Goal: Task Accomplishment & Management: Complete application form

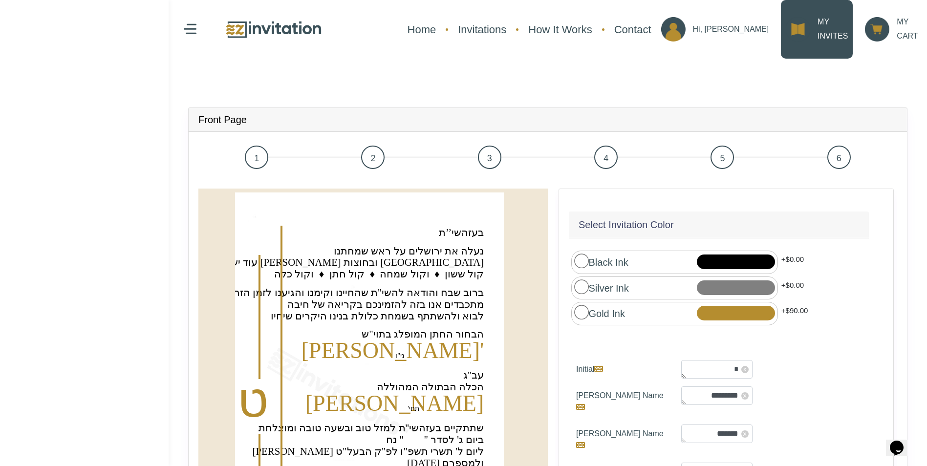
click at [818, 33] on p "MY INVITES" at bounding box center [832, 29] width 30 height 28
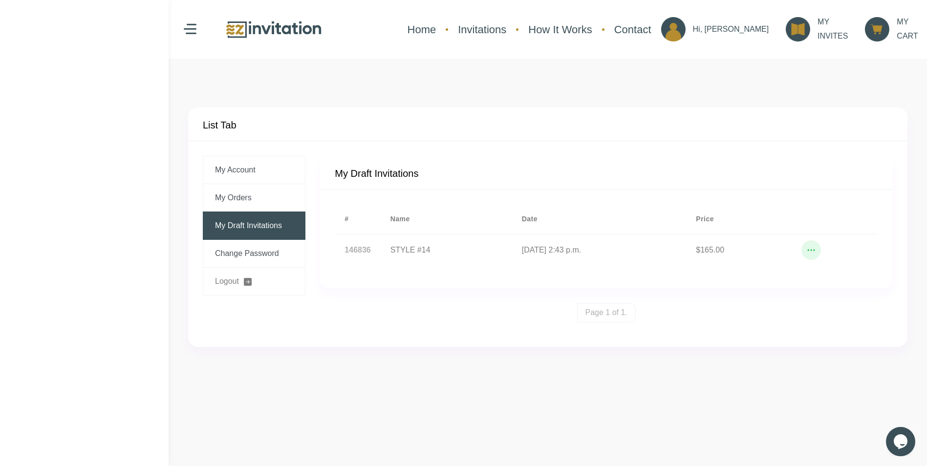
click at [243, 227] on link "My Draft Invitations" at bounding box center [254, 226] width 103 height 28
click at [816, 252] on icon "button" at bounding box center [811, 250] width 10 height 10
click at [826, 221] on button "Edit" at bounding box center [827, 221] width 78 height 20
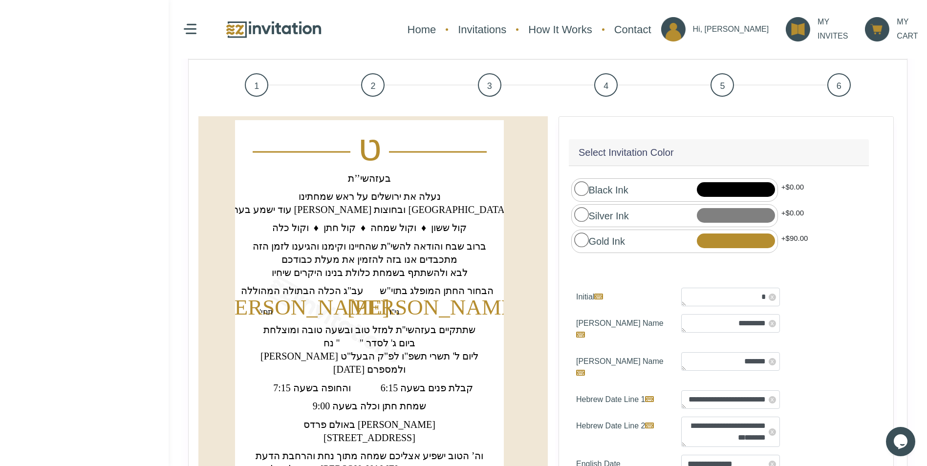
scroll to position [98, 0]
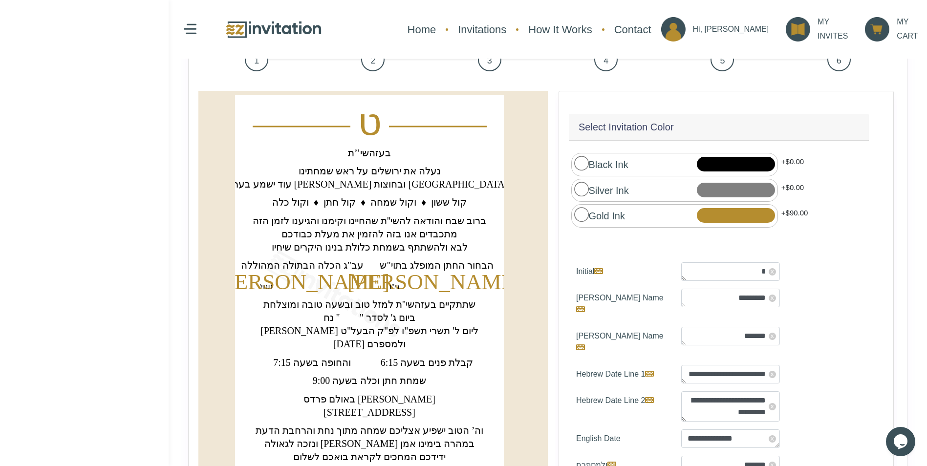
click at [359, 318] on text "‏ביום ג' לסדר " " נח‏" at bounding box center [369, 317] width 92 height 11
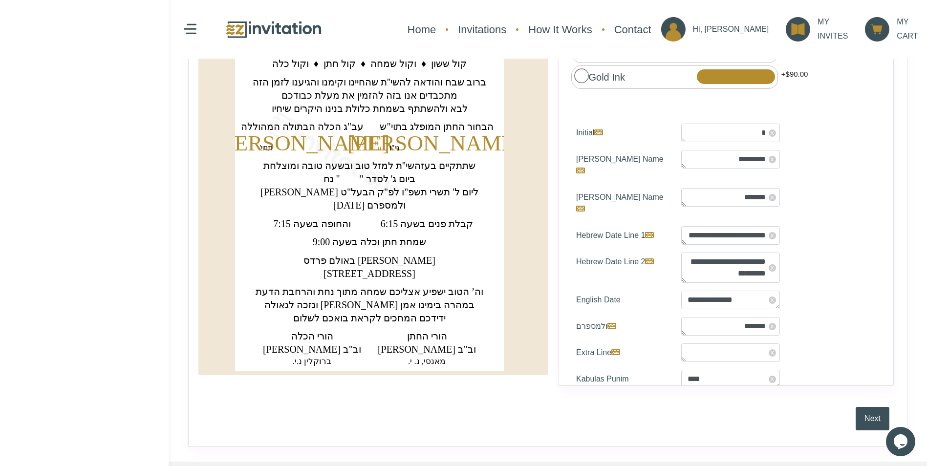
scroll to position [244, 0]
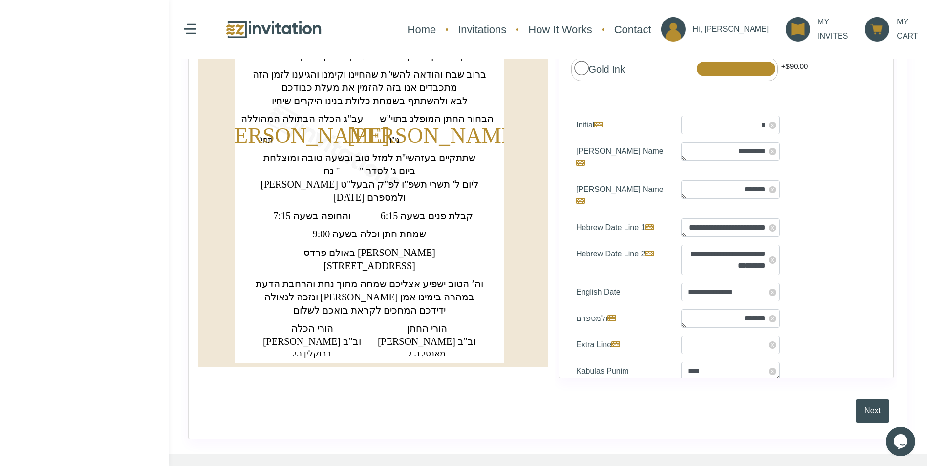
click at [413, 186] on text "‏אור ליום ל' תשרי תשפ"ו לפ"ק הבעל"ט‏" at bounding box center [369, 184] width 218 height 11
click at [650, 250] on icon at bounding box center [649, 254] width 9 height 8
click at [681, 245] on textarea "**********" at bounding box center [730, 260] width 99 height 30
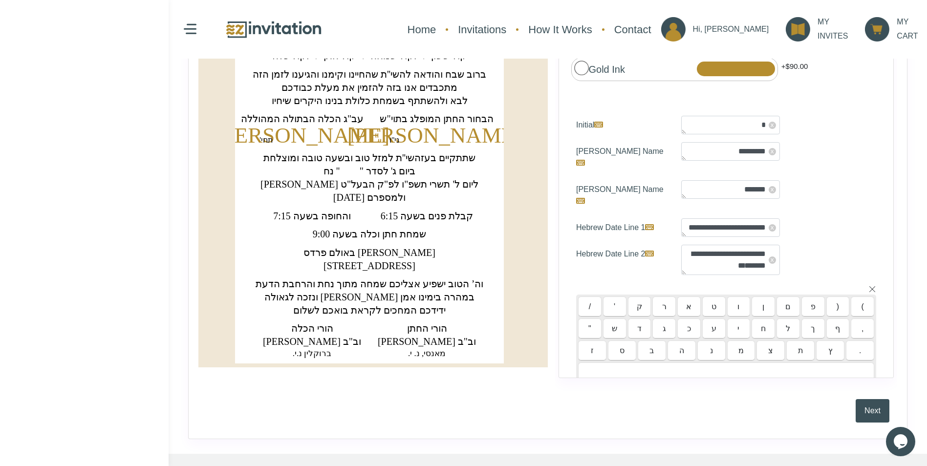
click at [639, 283] on div "/ ' ק ר א ט ו ן ם פ ) ( " ש ד ג כ ע י ח ל ך ף , ז ס ב ה נ מ צ ת ץ ." at bounding box center [726, 334] width 300 height 102
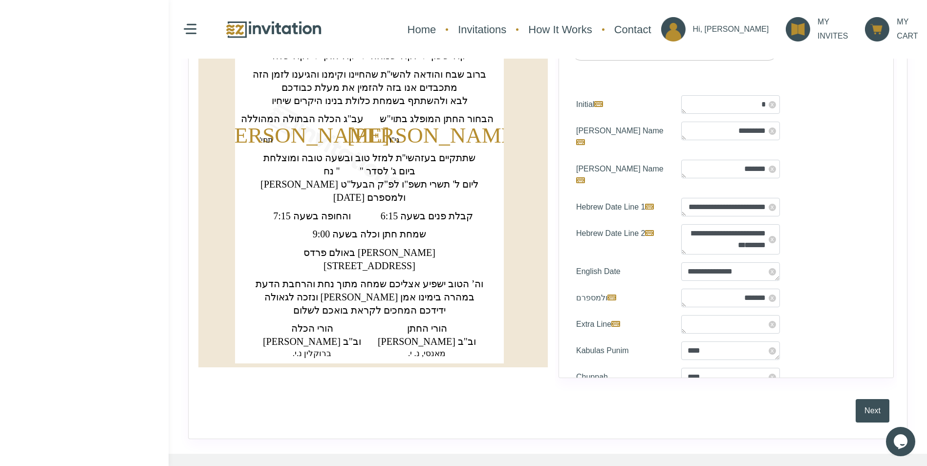
scroll to position [0, 0]
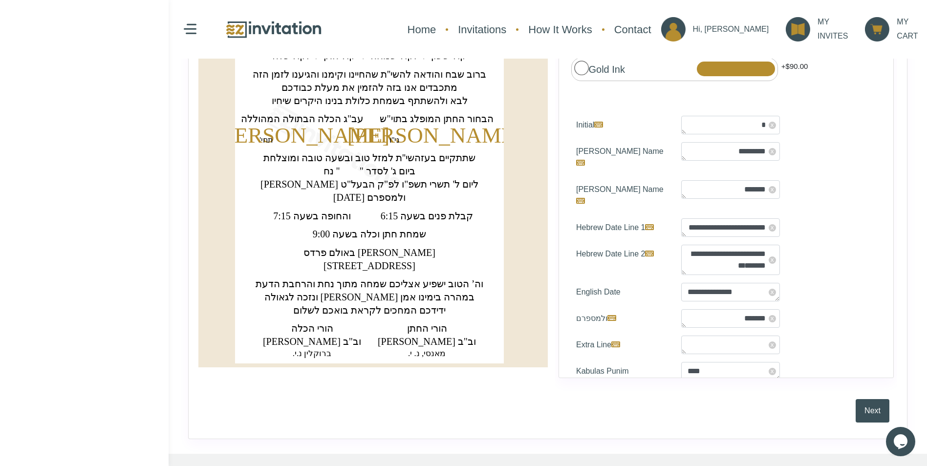
click at [341, 235] on text "‏שמחת חתן וכלה בשעה 9:00‏" at bounding box center [370, 234] width 114 height 11
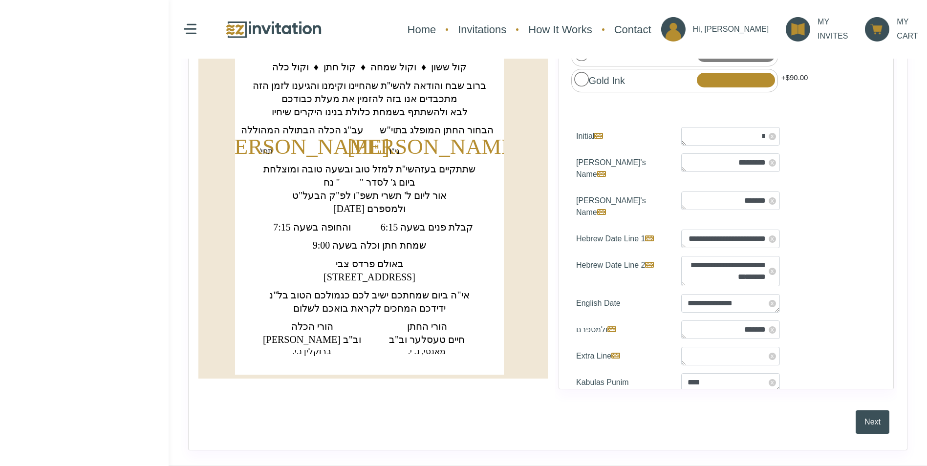
scroll to position [244, 0]
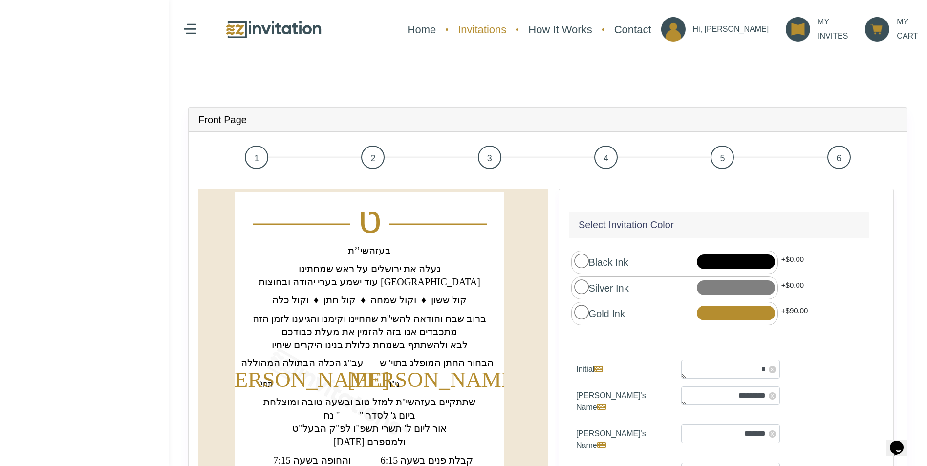
click at [511, 27] on link "Invitations" at bounding box center [482, 30] width 58 height 26
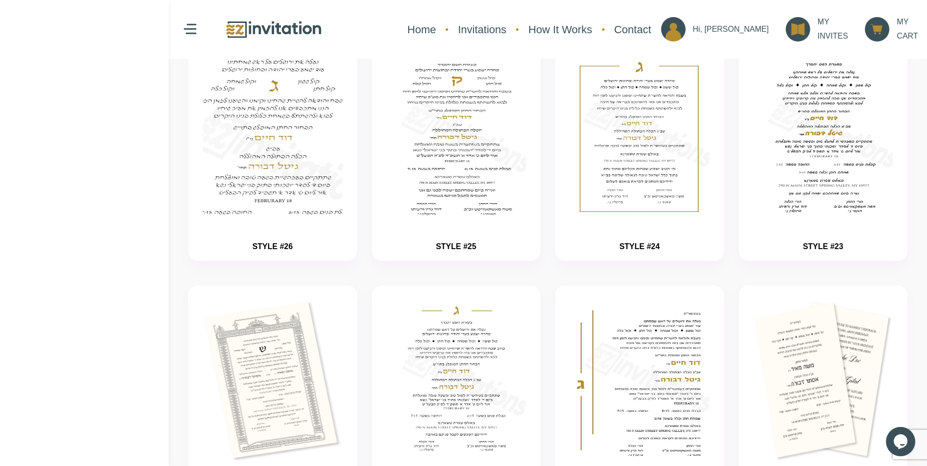
scroll to position [147, 0]
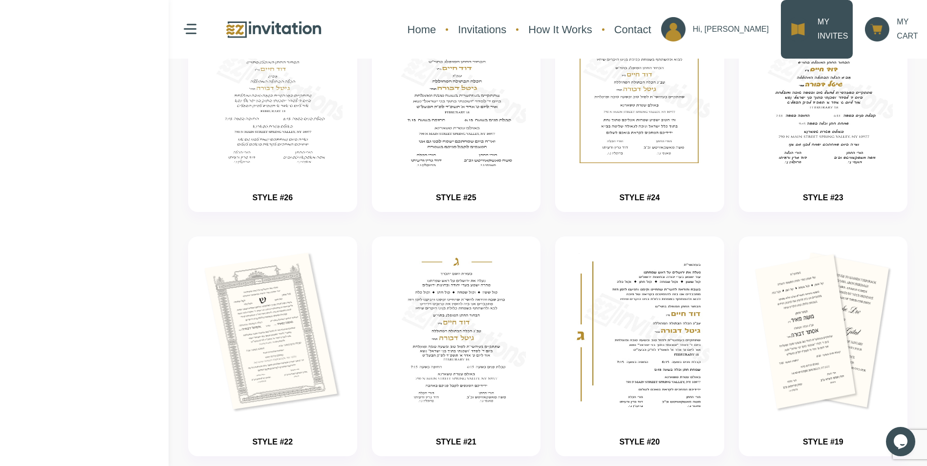
click at [810, 33] on link "MY INVITES" at bounding box center [817, 29] width 72 height 59
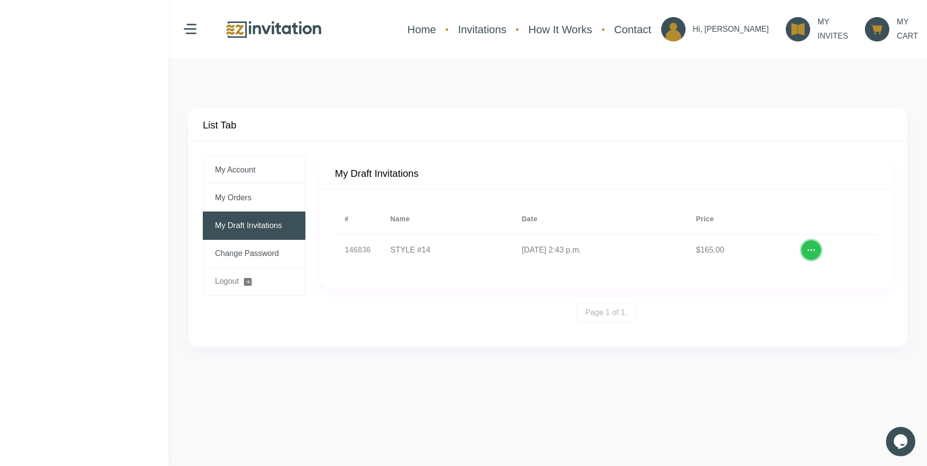
click at [816, 247] on icon "button" at bounding box center [811, 250] width 10 height 10
click at [812, 216] on button "Edit" at bounding box center [827, 221] width 78 height 20
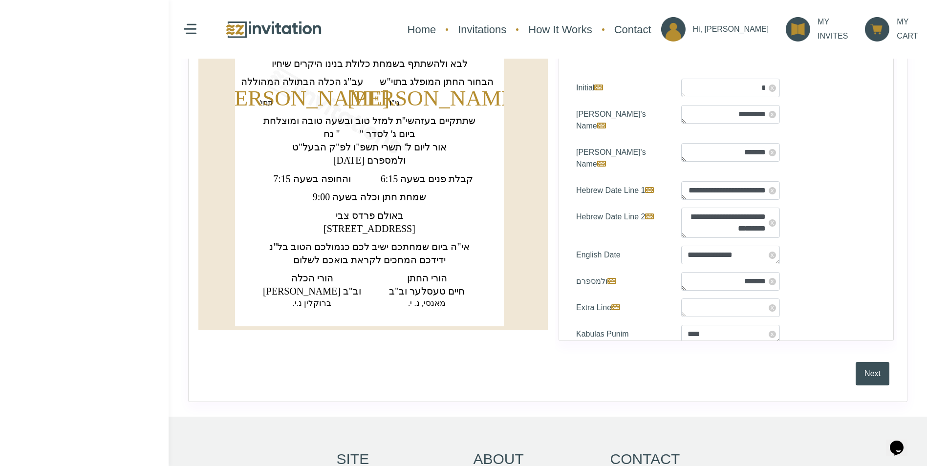
scroll to position [293, 0]
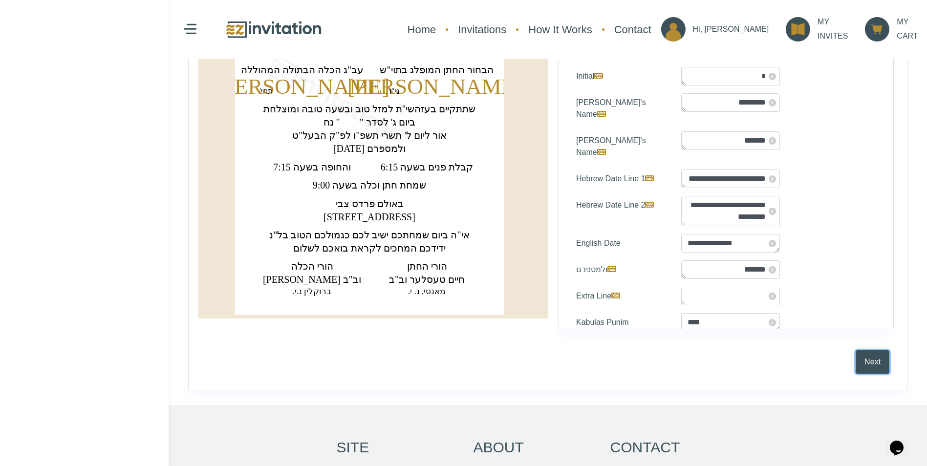
click at [867, 358] on button "Next" at bounding box center [872, 361] width 34 height 23
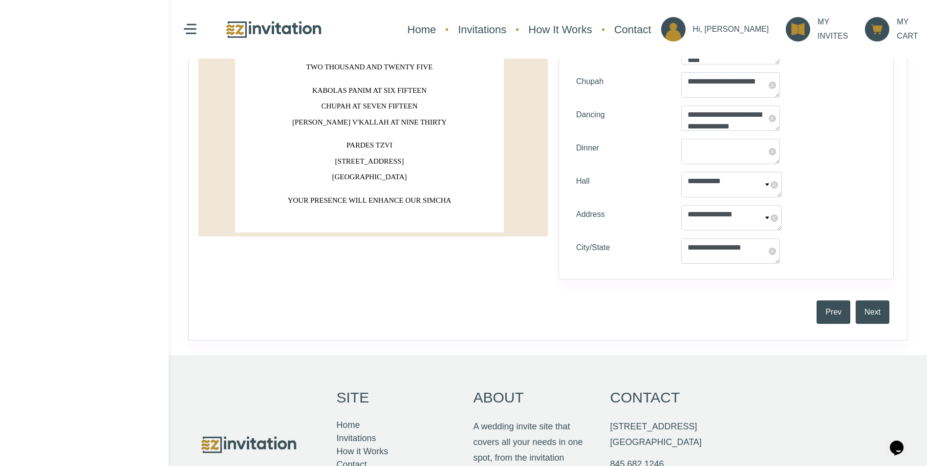
scroll to position [391, 0]
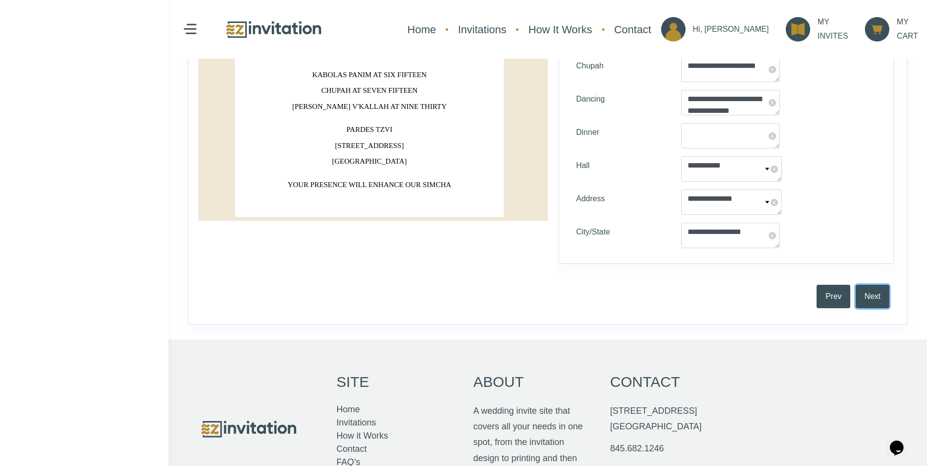
click at [874, 298] on button "Next" at bounding box center [872, 296] width 34 height 23
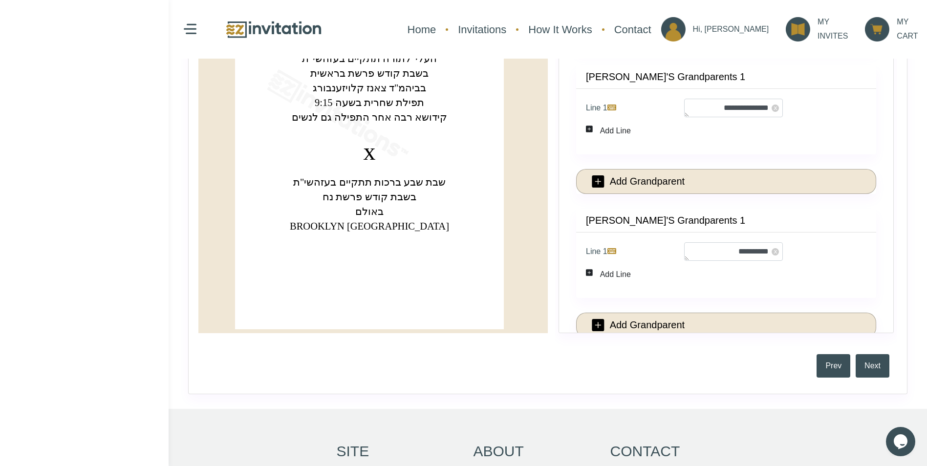
scroll to position [300, 0]
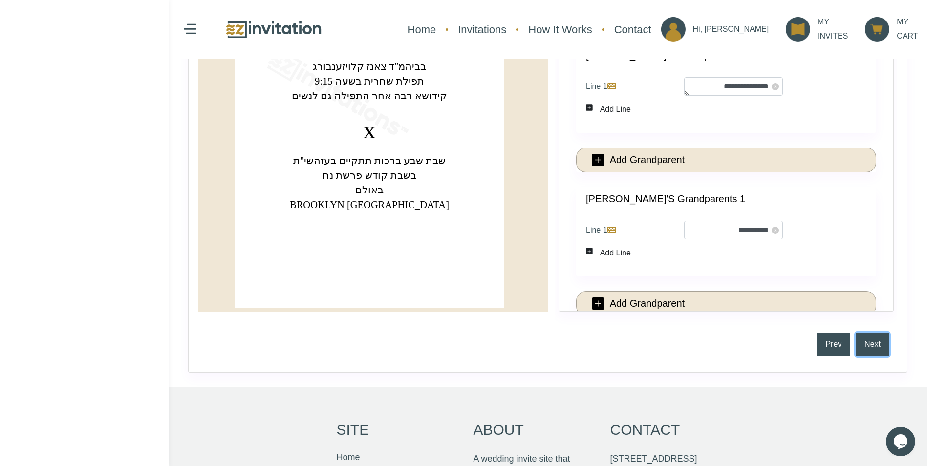
click at [865, 347] on button "Next" at bounding box center [872, 344] width 34 height 23
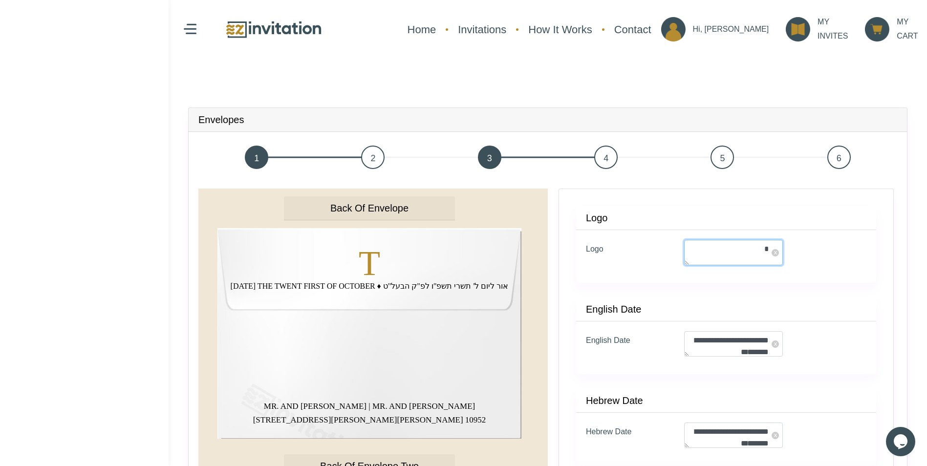
click at [715, 251] on textarea "*" at bounding box center [733, 252] width 99 height 25
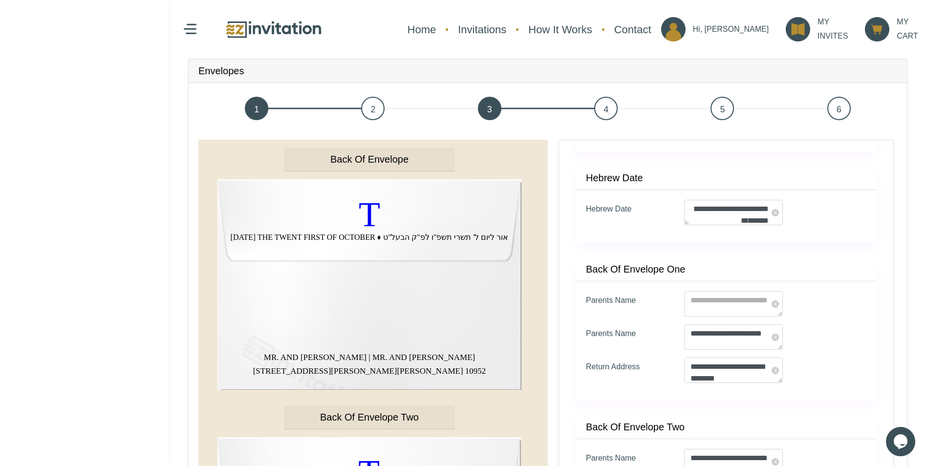
scroll to position [195, 0]
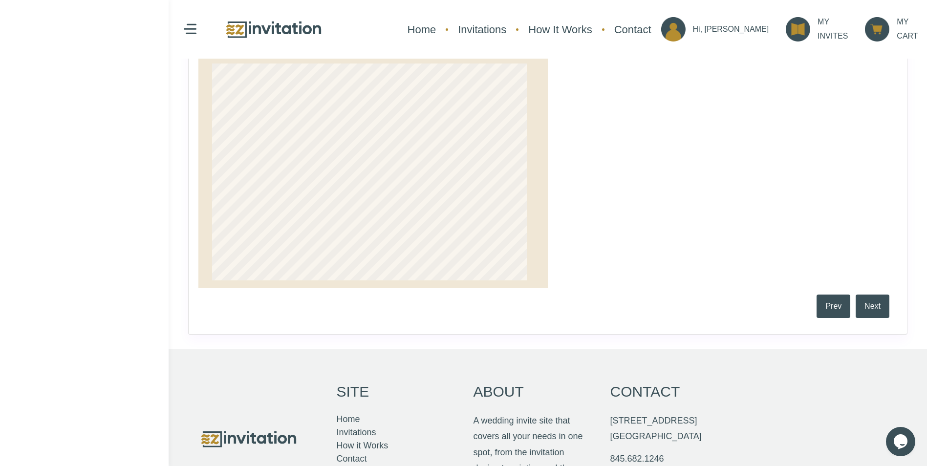
scroll to position [788, 0]
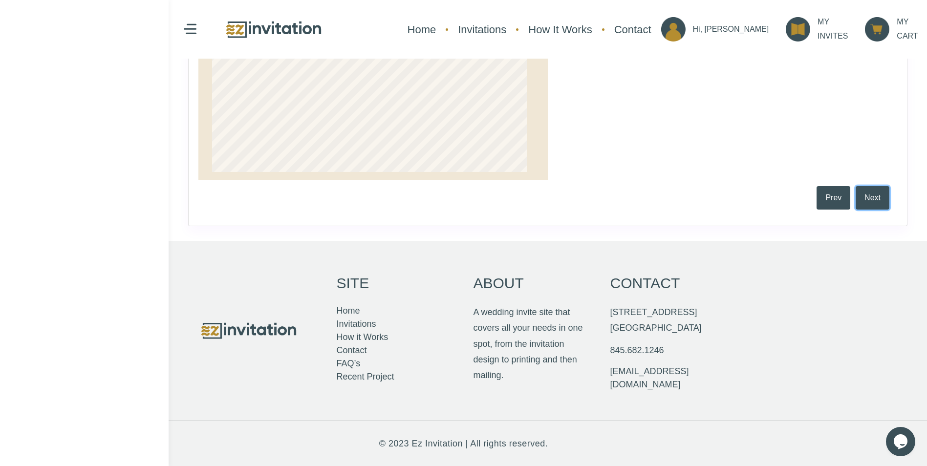
click at [871, 197] on button "Next" at bounding box center [872, 197] width 34 height 23
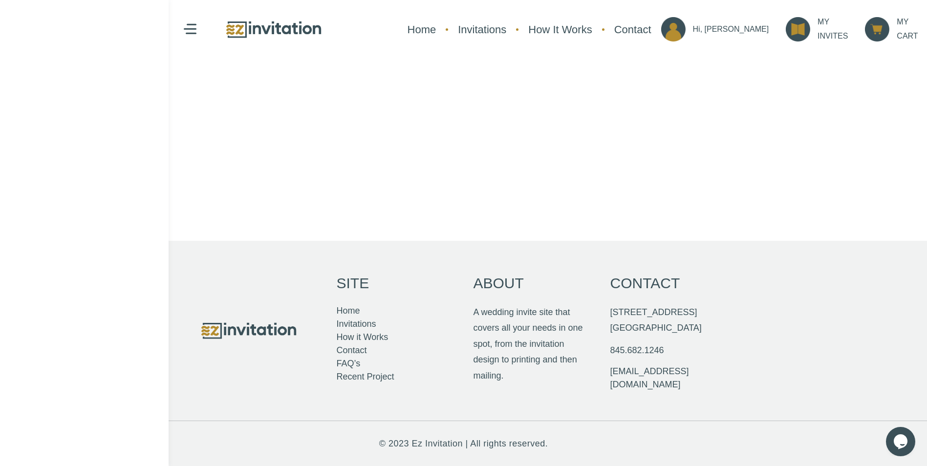
scroll to position [322, 0]
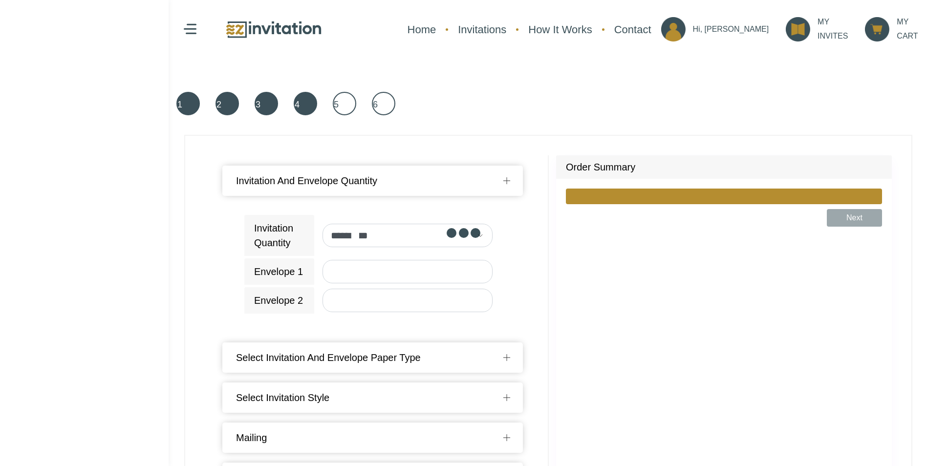
type input "*"
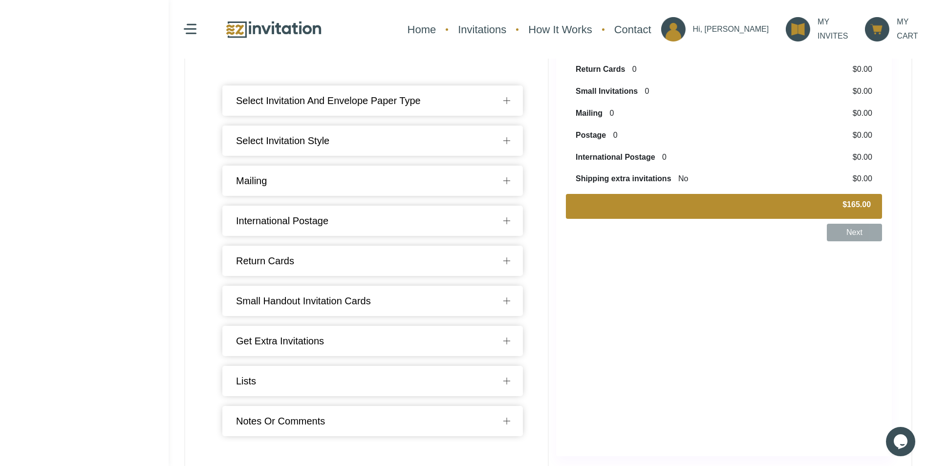
scroll to position [239, 0]
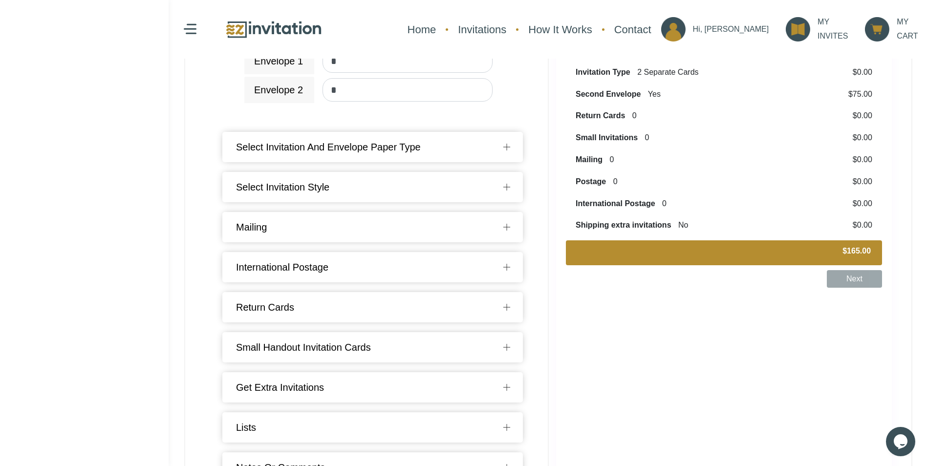
click at [850, 277] on div "Quantity 0 $0.00 Color Gold $90.00 Paper Type Regular Invitation Paper $0.00 Su…" at bounding box center [724, 235] width 336 height 534
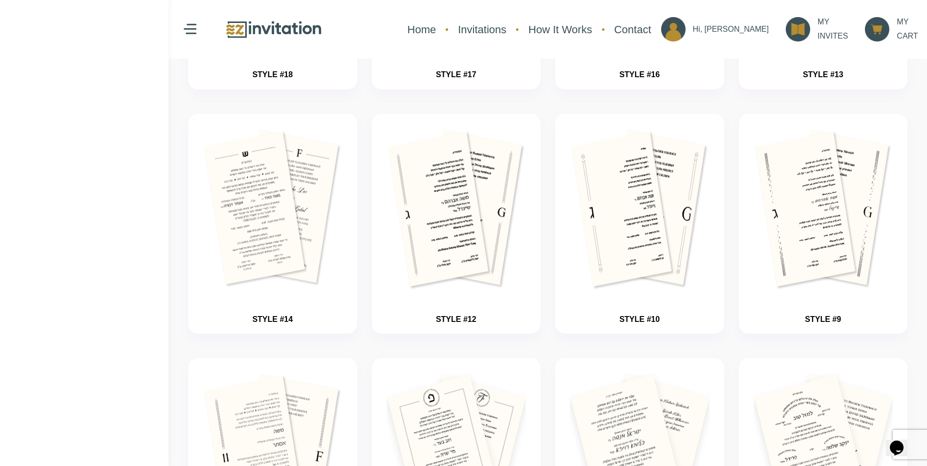
scroll to position [563, 0]
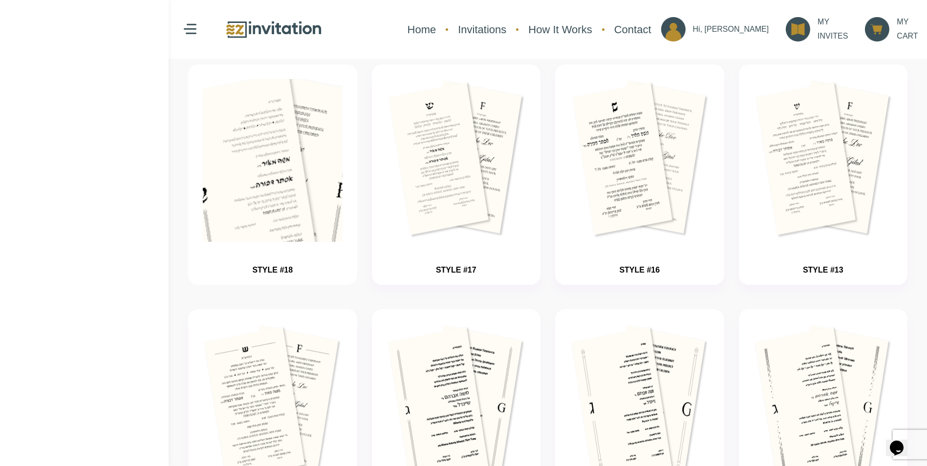
click at [285, 175] on img "button" at bounding box center [272, 190] width 209 height 244
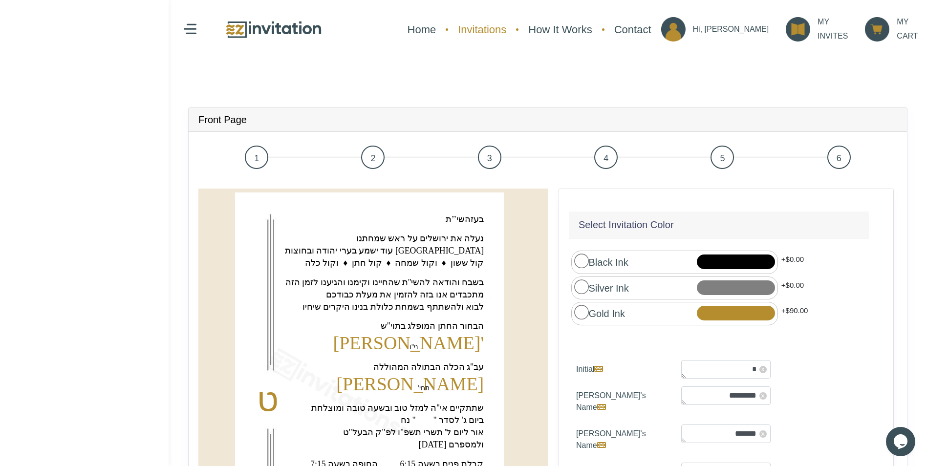
click at [511, 32] on link "Invitations" at bounding box center [482, 30] width 58 height 26
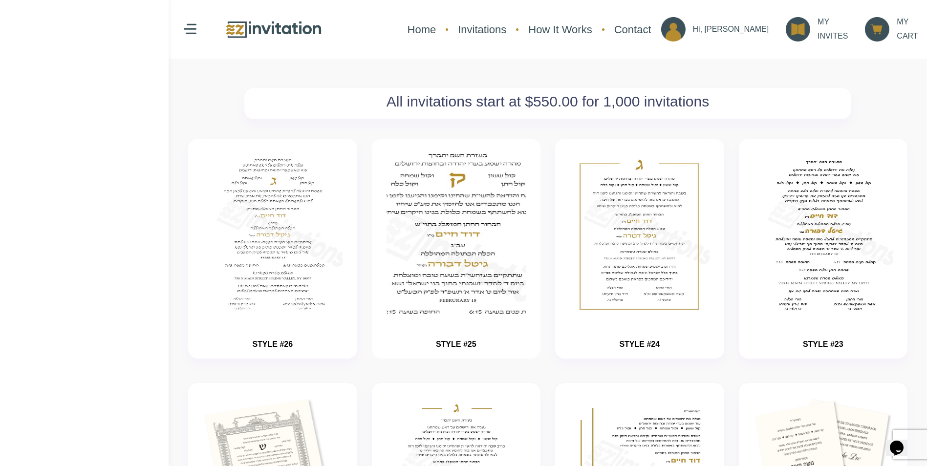
click at [435, 231] on img "button" at bounding box center [455, 264] width 209 height 244
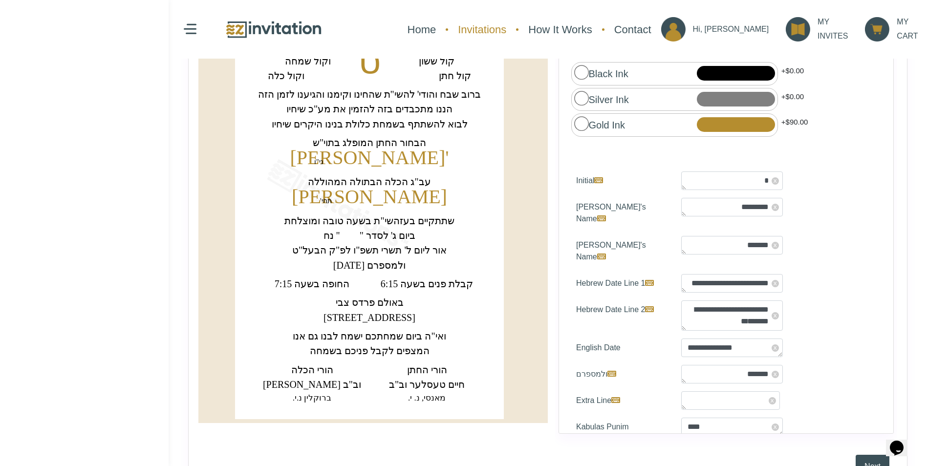
click at [511, 34] on link "Invitations" at bounding box center [482, 30] width 58 height 26
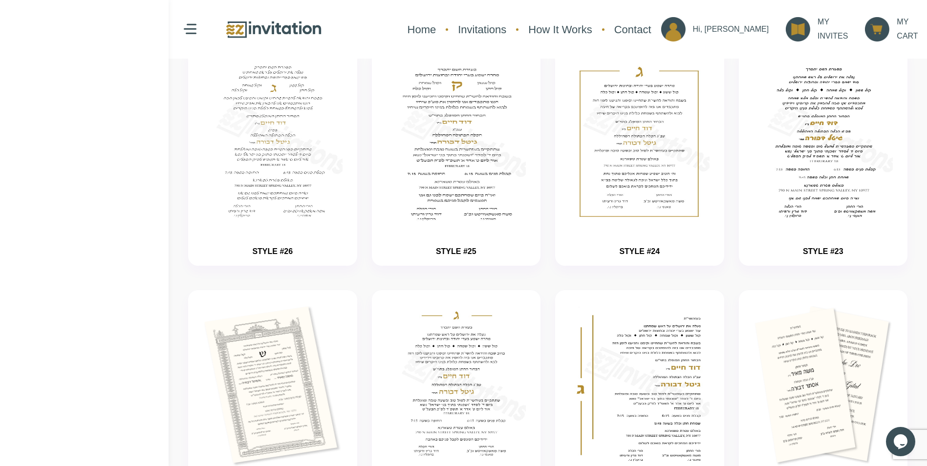
scroll to position [147, 0]
